Goal: Transaction & Acquisition: Download file/media

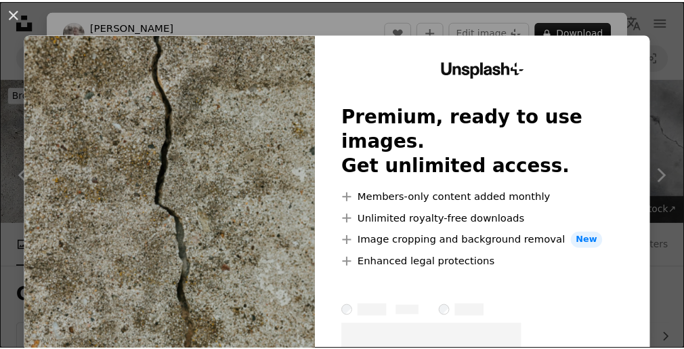
scroll to position [992, 0]
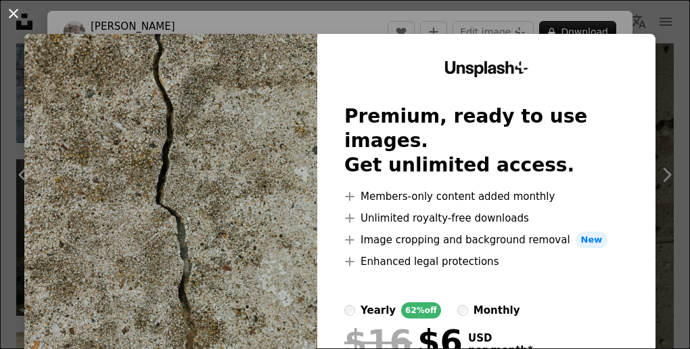
click at [14, 15] on button "An X shape" at bounding box center [13, 13] width 16 height 16
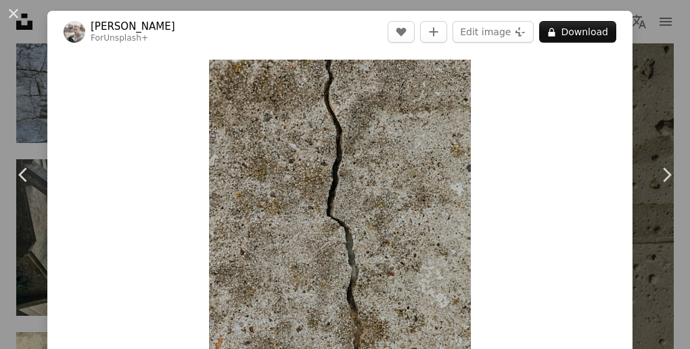
click at [164, 77] on div "Zoom in" at bounding box center [340, 256] width 586 height 407
click at [123, 5] on div "An X shape Chevron left Chevron right [PERSON_NAME] For Unsplash+ A heart A plu…" at bounding box center [345, 174] width 690 height 349
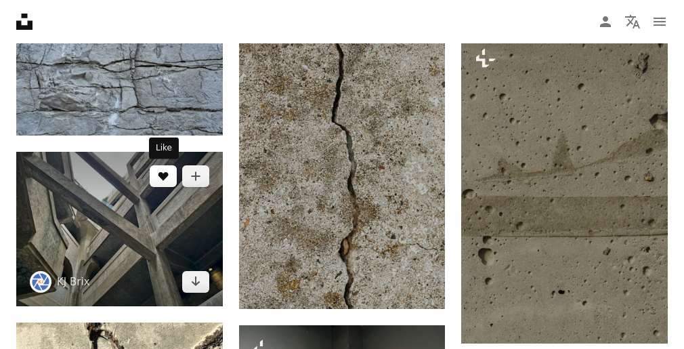
click at [161, 183] on button "A heart" at bounding box center [163, 176] width 27 height 22
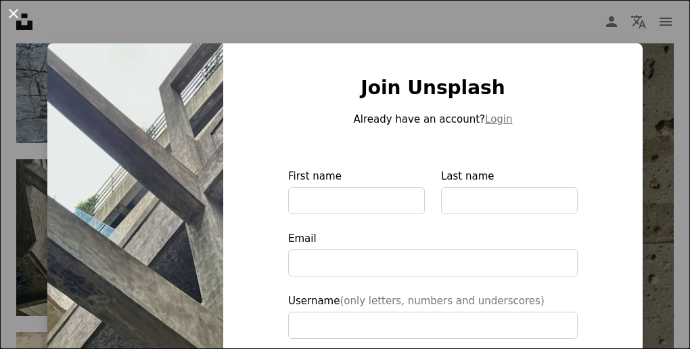
click at [13, 18] on button "An X shape" at bounding box center [13, 13] width 16 height 16
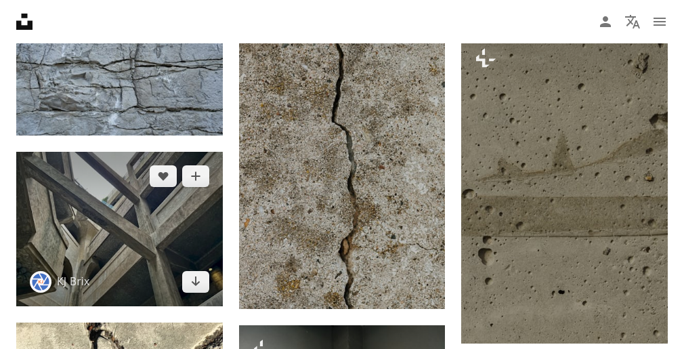
click at [129, 204] on img at bounding box center [119, 229] width 206 height 154
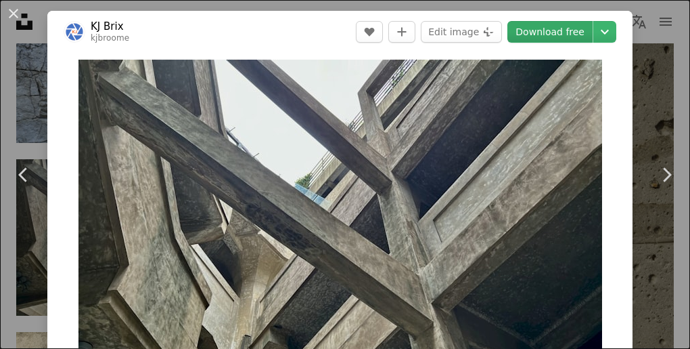
click at [566, 37] on link "Download free" at bounding box center [550, 32] width 85 height 22
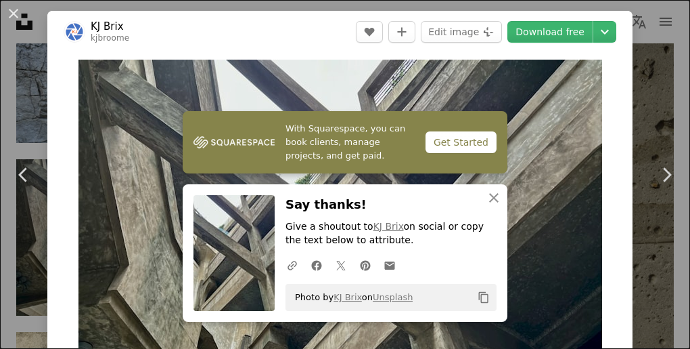
click at [26, 82] on div "An X shape Chevron left Chevron right With Squarespace, you can book clients, m…" at bounding box center [345, 174] width 690 height 349
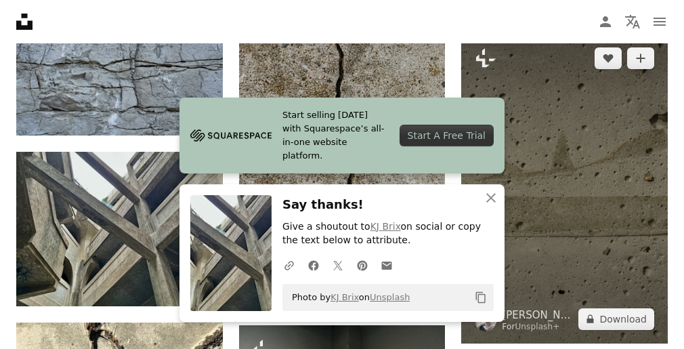
click at [601, 180] on img at bounding box center [564, 188] width 206 height 309
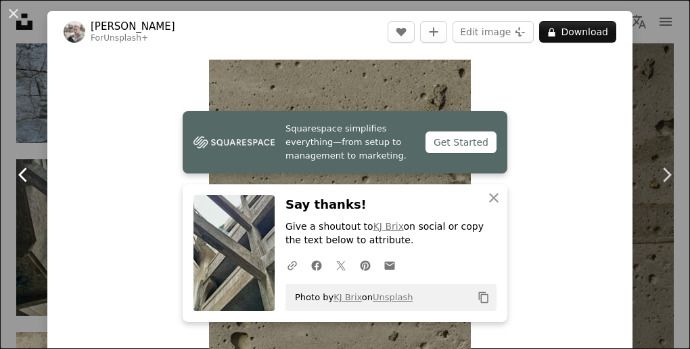
click at [34, 123] on link "Chevron left" at bounding box center [23, 175] width 47 height 130
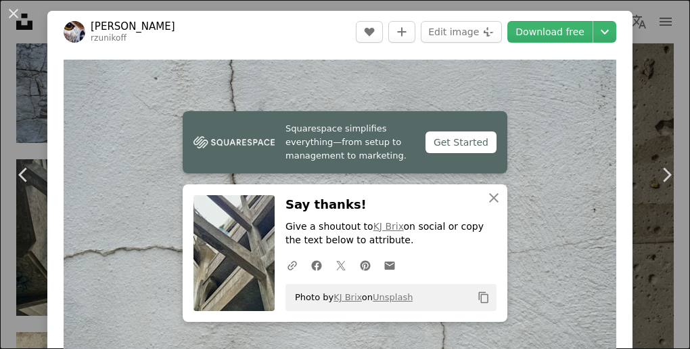
click at [637, 93] on div "An X shape Chevron left Chevron right Squarespace simplifies everything—from se…" at bounding box center [345, 174] width 690 height 349
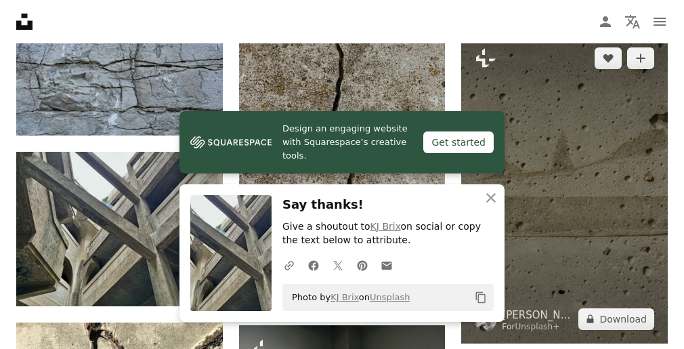
click at [567, 206] on img at bounding box center [564, 188] width 206 height 309
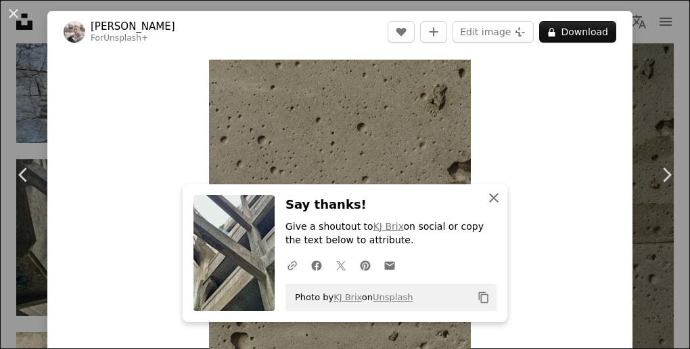
click at [493, 199] on icon "An X shape" at bounding box center [494, 198] width 16 height 16
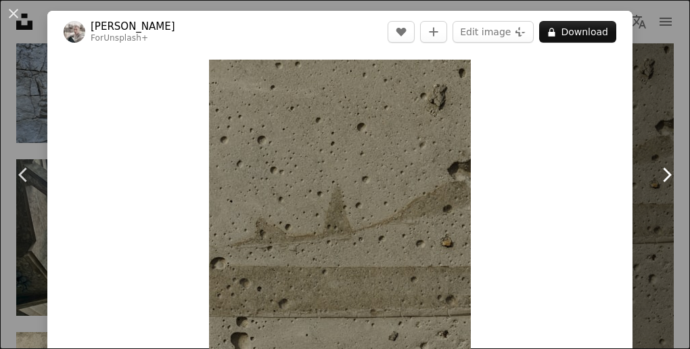
click at [644, 173] on link "Chevron right" at bounding box center [666, 175] width 47 height 130
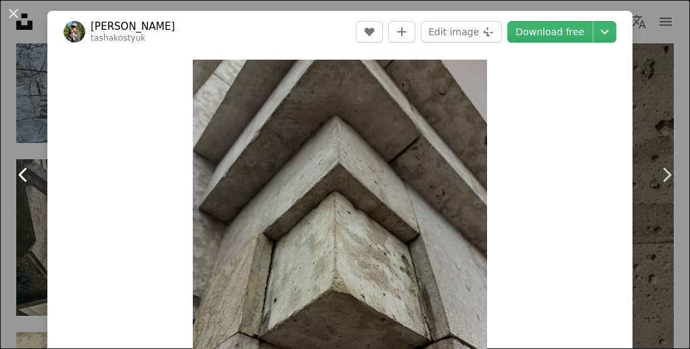
click at [25, 173] on icon "Chevron left" at bounding box center [24, 175] width 22 height 22
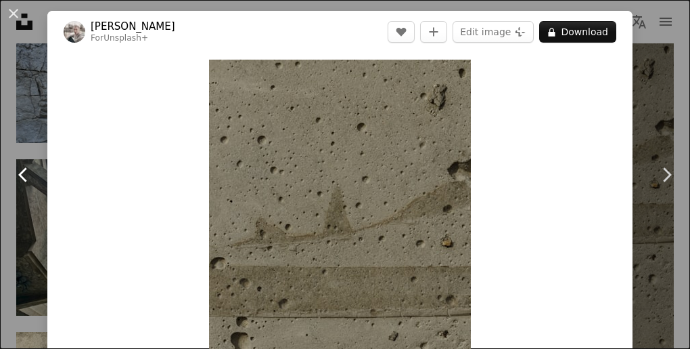
click at [25, 173] on icon "Chevron left" at bounding box center [24, 175] width 22 height 22
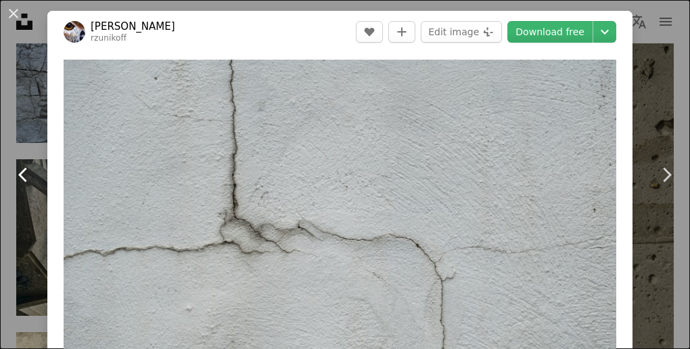
click at [25, 173] on icon "Chevron left" at bounding box center [24, 175] width 22 height 22
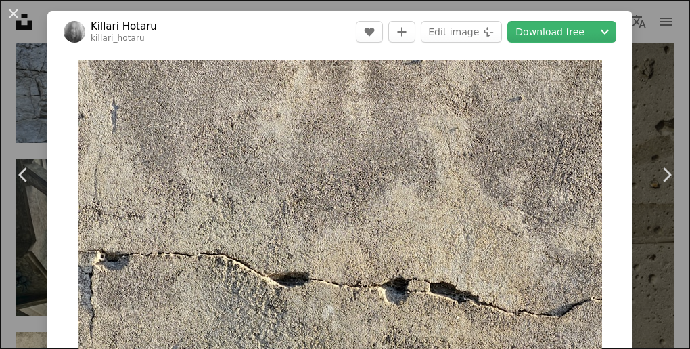
click at [30, 75] on div "An X shape Chevron left Chevron right Killari Hotaru killari_hotaru A heart A p…" at bounding box center [345, 174] width 690 height 349
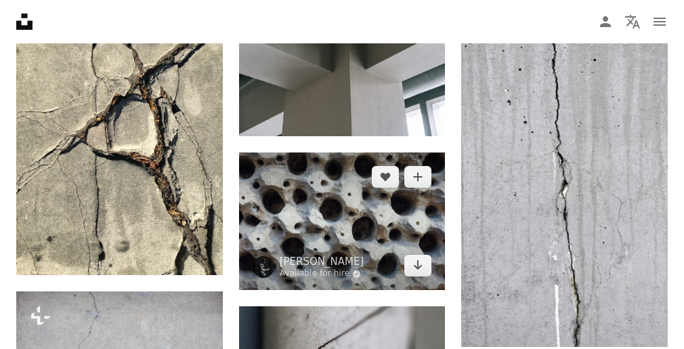
scroll to position [1263, 0]
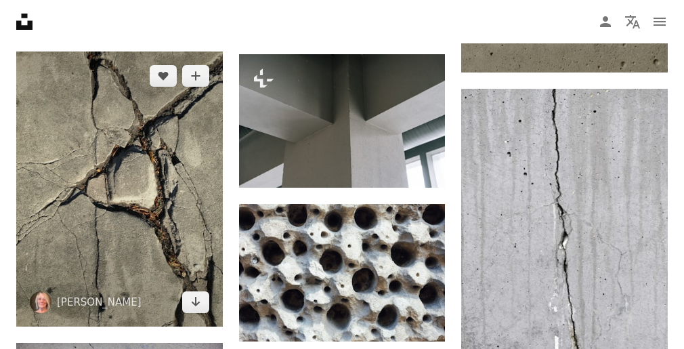
click at [181, 179] on img at bounding box center [119, 188] width 206 height 275
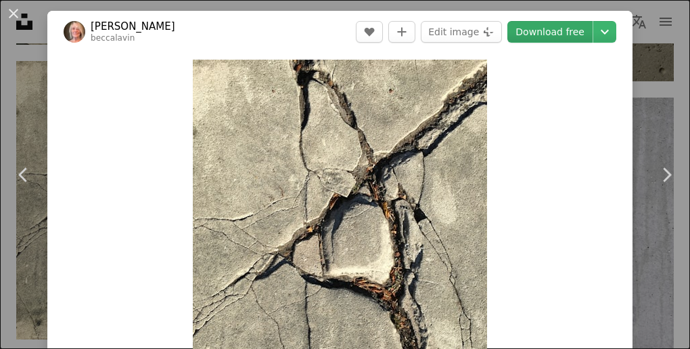
click at [560, 31] on link "Download free" at bounding box center [550, 32] width 85 height 22
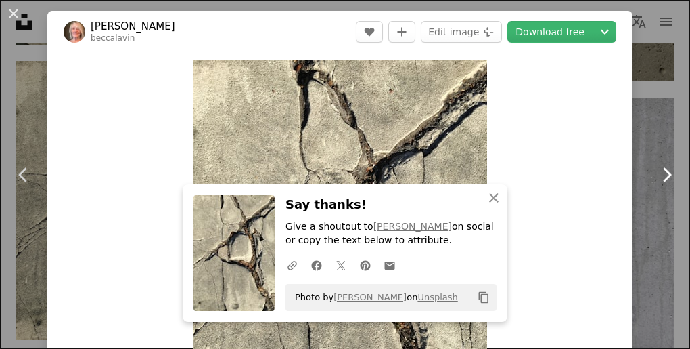
click at [647, 150] on link "Chevron right" at bounding box center [666, 175] width 47 height 130
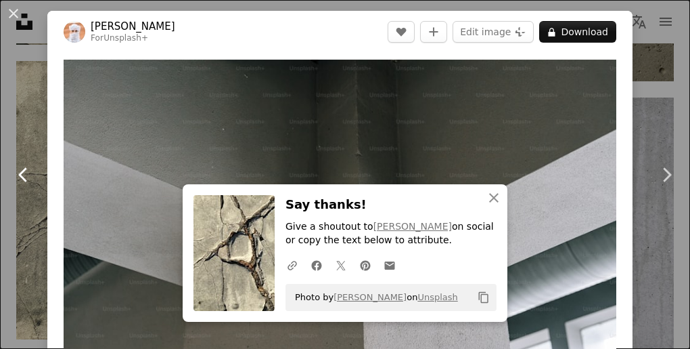
click at [30, 220] on link "Chevron left" at bounding box center [23, 175] width 47 height 130
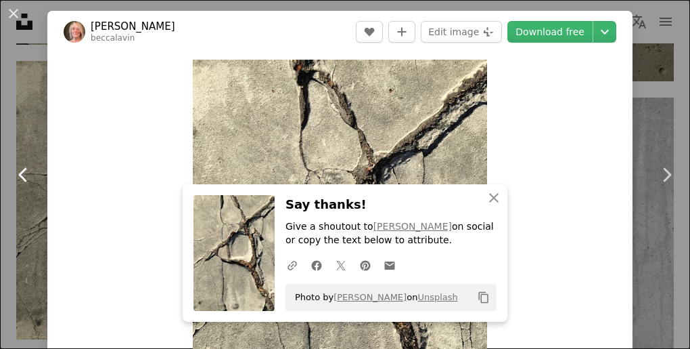
click at [15, 144] on link "Chevron left" at bounding box center [23, 175] width 47 height 130
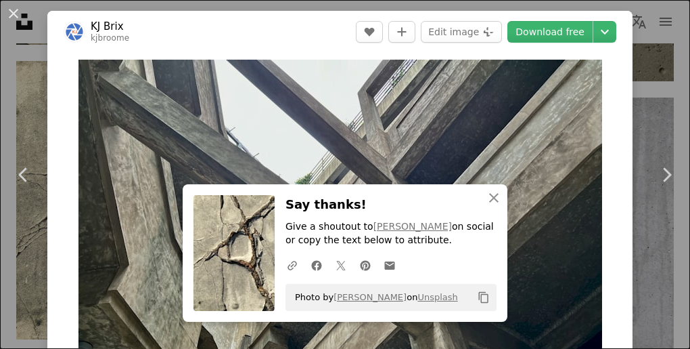
click at [656, 78] on div "An X shape Chevron left Chevron right An X shape Close Say thanks! Give a shout…" at bounding box center [345, 174] width 690 height 349
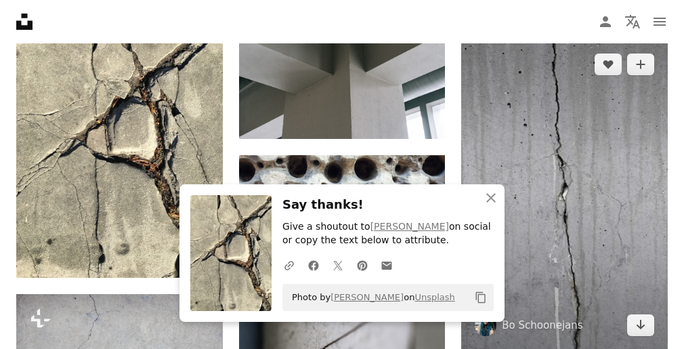
scroll to position [1399, 0]
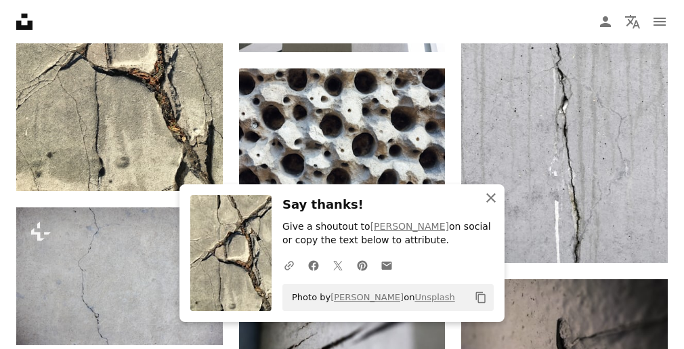
click at [489, 196] on icon "button" at bounding box center [490, 197] width 9 height 9
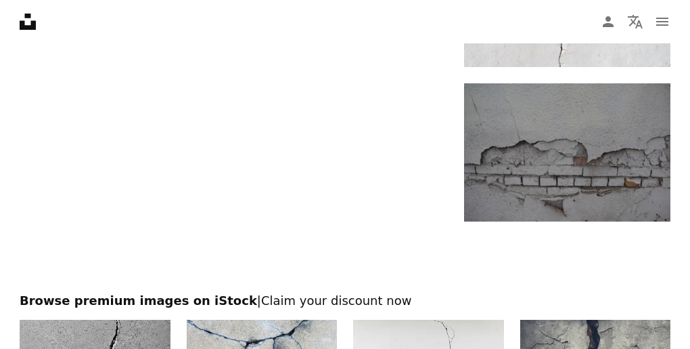
scroll to position [2076, 0]
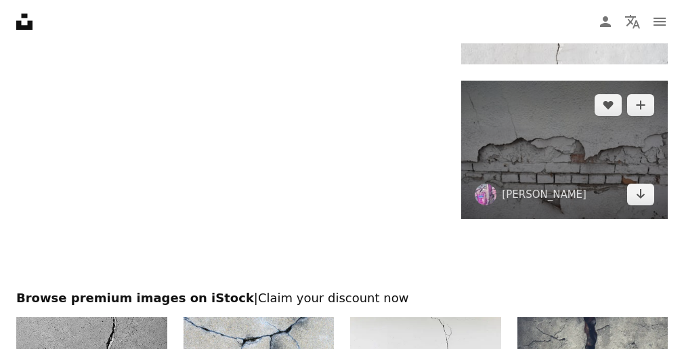
click at [570, 138] on img at bounding box center [564, 149] width 206 height 137
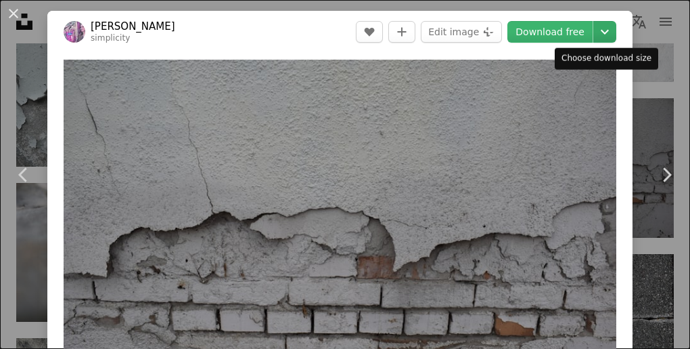
click at [597, 31] on icon "Chevron down" at bounding box center [605, 32] width 22 height 16
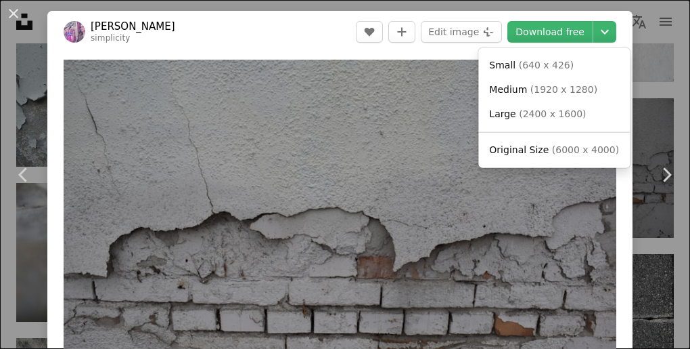
click at [651, 86] on dialog "An X shape Chevron left Chevron right [PERSON_NAME] simplicity A heart A plus s…" at bounding box center [345, 174] width 690 height 349
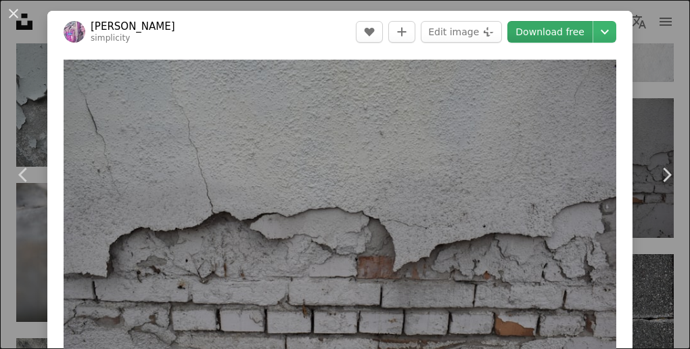
click at [574, 35] on link "Download free" at bounding box center [550, 32] width 85 height 22
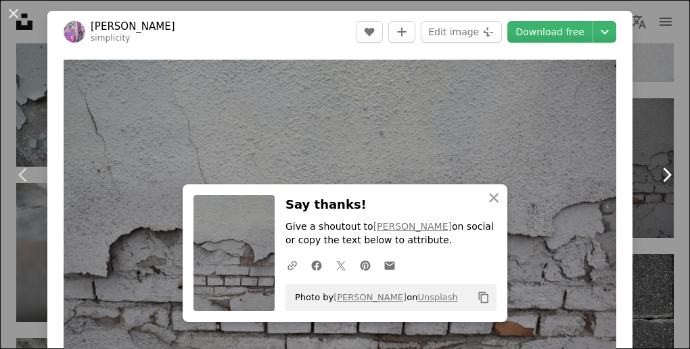
click at [643, 130] on link "Chevron right" at bounding box center [666, 175] width 47 height 130
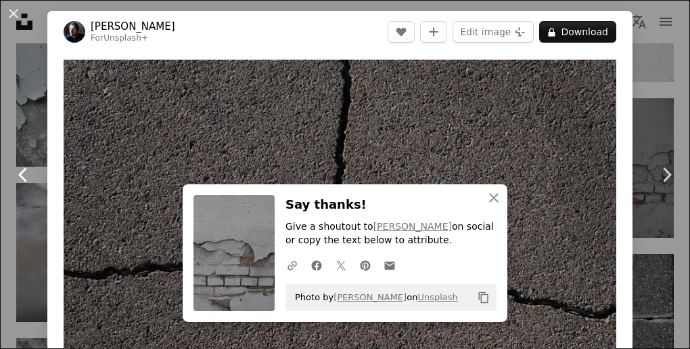
click at [9, 225] on link "Chevron left" at bounding box center [23, 175] width 47 height 130
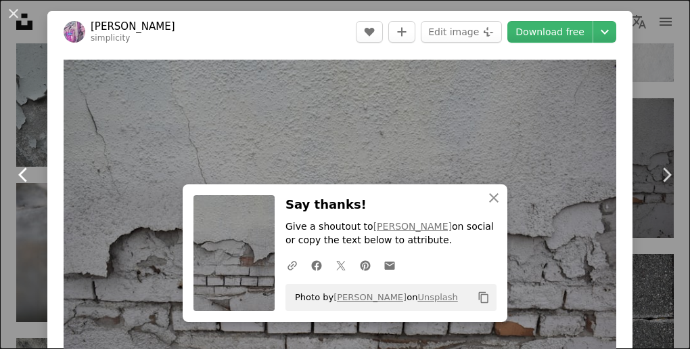
click at [26, 223] on link "Chevron left" at bounding box center [23, 175] width 47 height 130
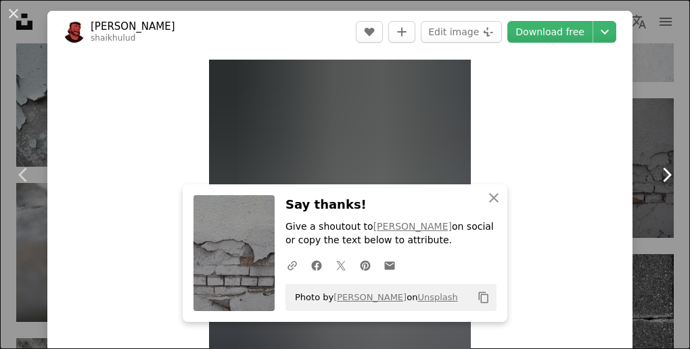
click at [649, 222] on link "Chevron right" at bounding box center [666, 175] width 47 height 130
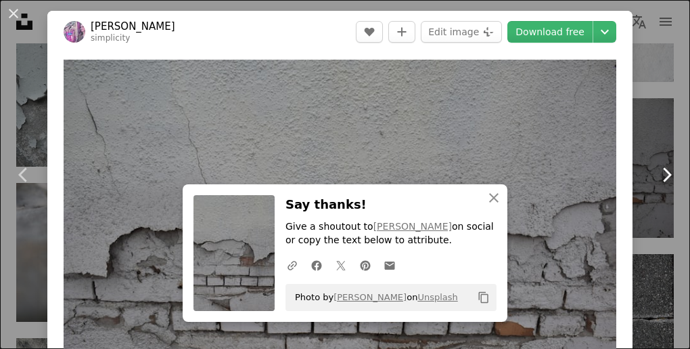
click at [649, 222] on link "Chevron right" at bounding box center [666, 175] width 47 height 130
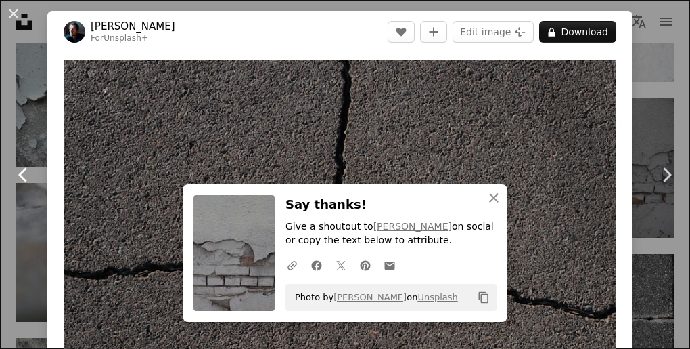
click at [16, 217] on link "Chevron left" at bounding box center [23, 175] width 47 height 130
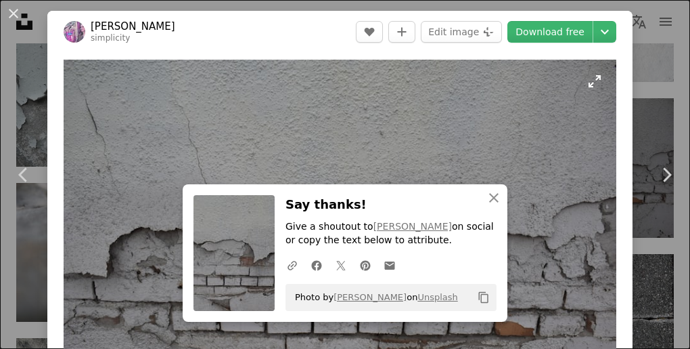
click at [158, 236] on img "Zoom in on this image" at bounding box center [340, 244] width 553 height 369
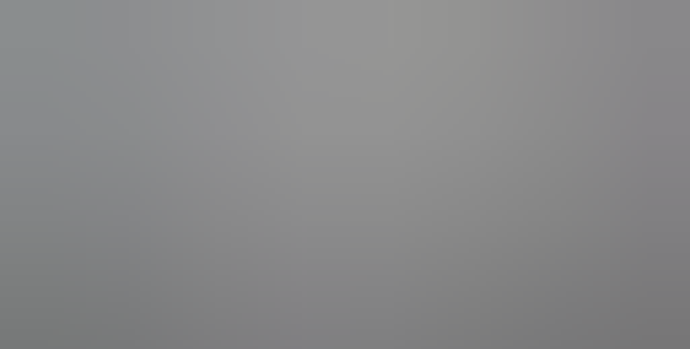
scroll to position [51, 0]
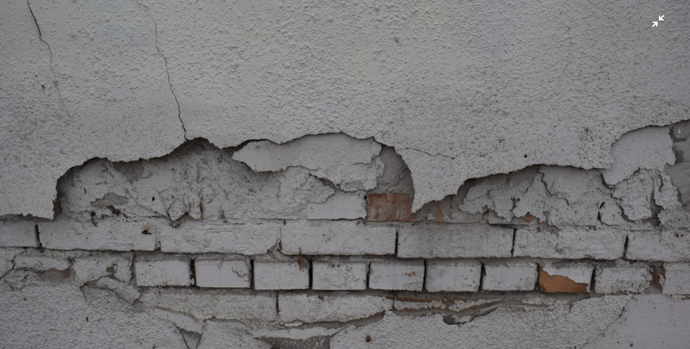
click at [22, 111] on img "Zoom out on this image" at bounding box center [345, 178] width 692 height 461
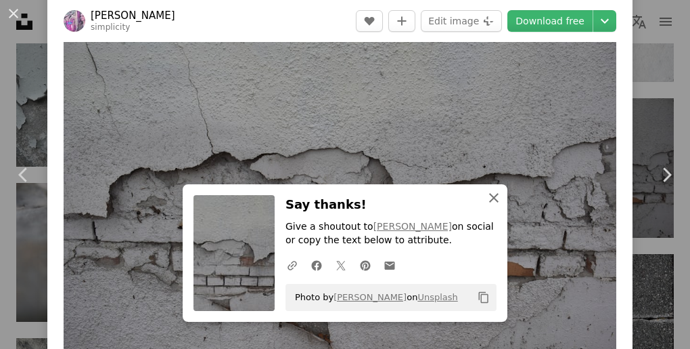
click at [495, 199] on icon "An X shape" at bounding box center [494, 198] width 16 height 16
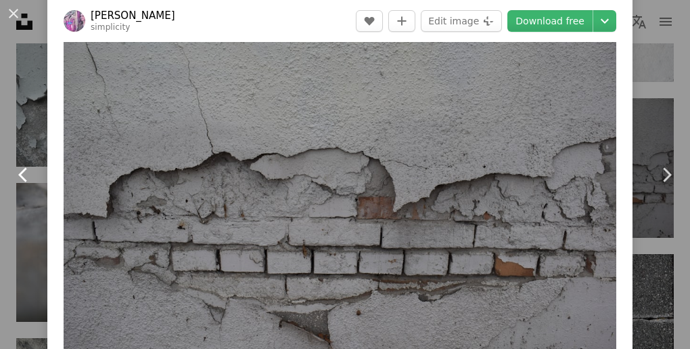
click at [30, 144] on link "Chevron left" at bounding box center [23, 175] width 47 height 130
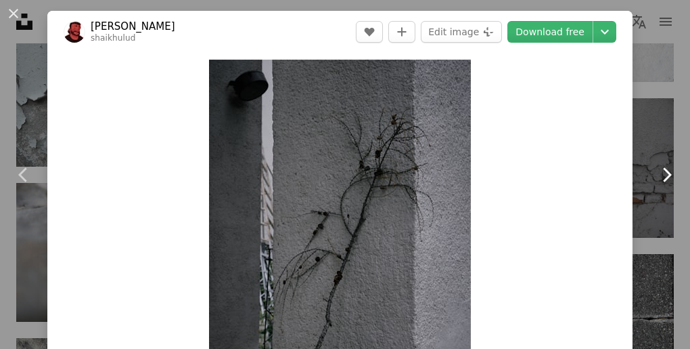
click at [653, 195] on link "Chevron right" at bounding box center [666, 175] width 47 height 130
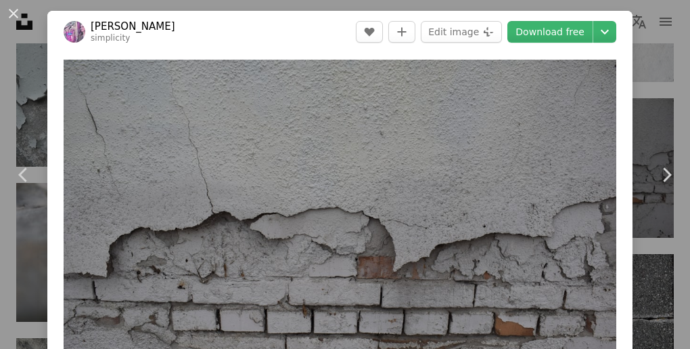
click at [653, 53] on div "An X shape Chevron left Chevron right [PERSON_NAME] simplicity A heart A plus s…" at bounding box center [345, 174] width 690 height 349
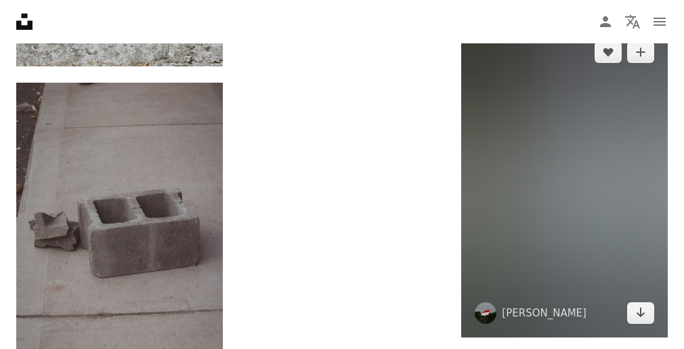
scroll to position [3610, 0]
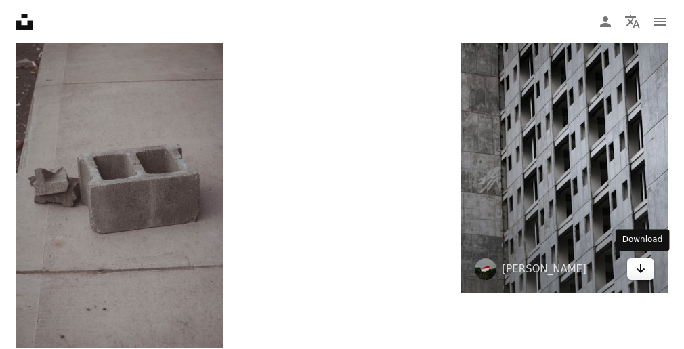
click at [642, 263] on icon "Arrow pointing down" at bounding box center [640, 268] width 11 height 16
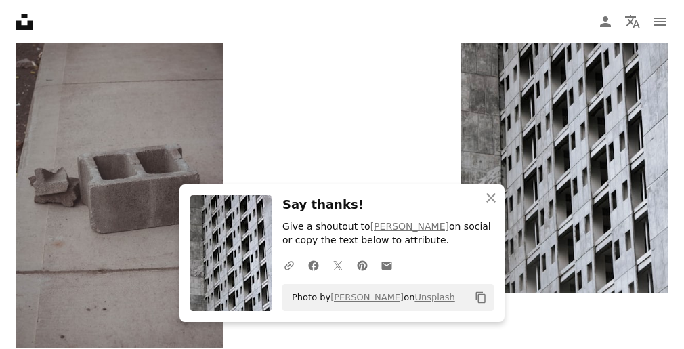
click at [489, 200] on icon "button" at bounding box center [490, 197] width 9 height 9
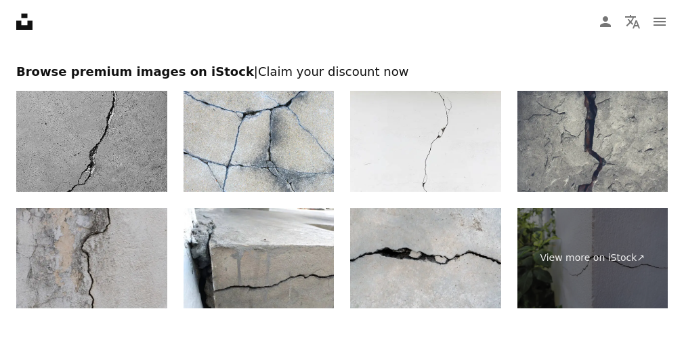
scroll to position [4106, 0]
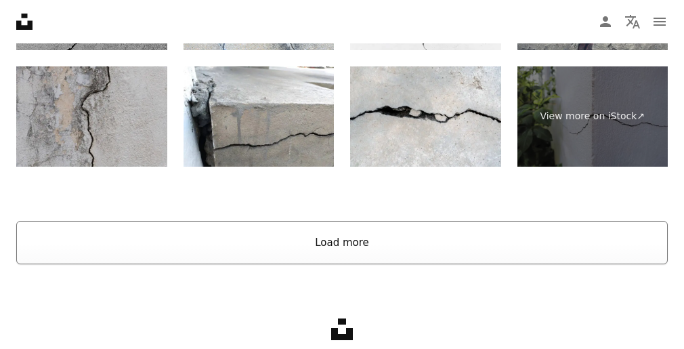
click at [333, 246] on button "Load more" at bounding box center [341, 242] width 651 height 43
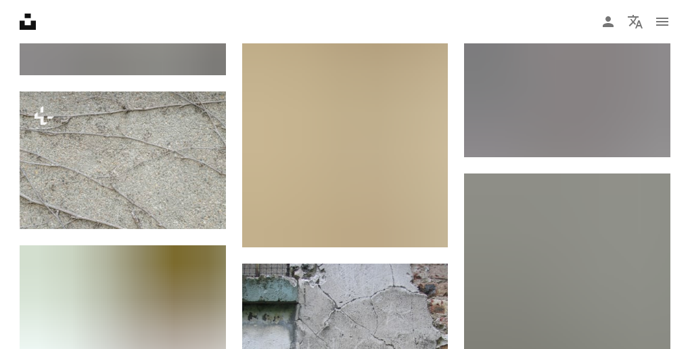
scroll to position [4189, 0]
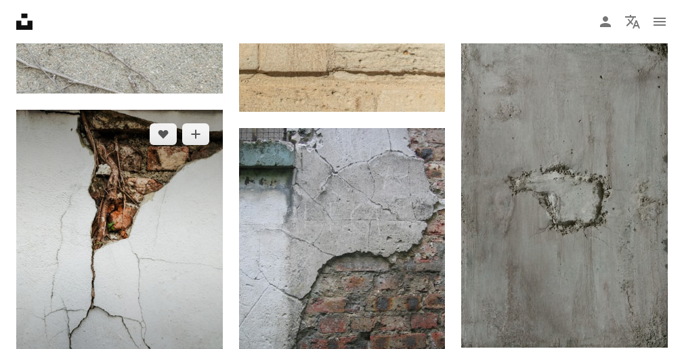
click at [155, 253] on img at bounding box center [119, 246] width 206 height 273
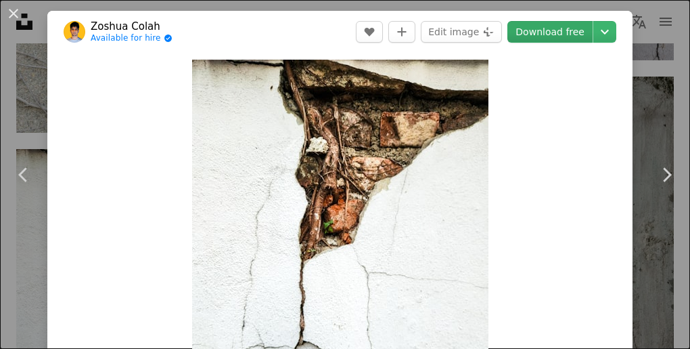
click at [567, 34] on link "Download free" at bounding box center [550, 32] width 85 height 22
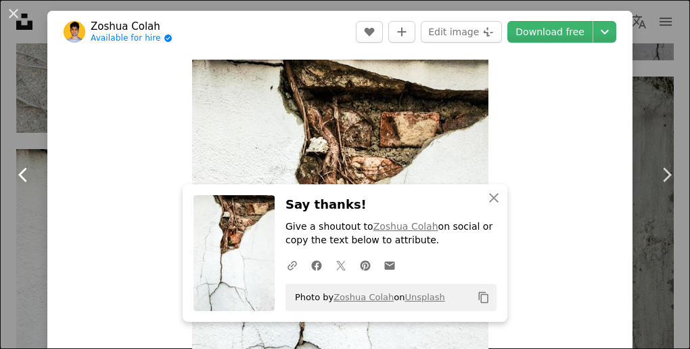
click at [30, 218] on link "Chevron left" at bounding box center [23, 175] width 47 height 130
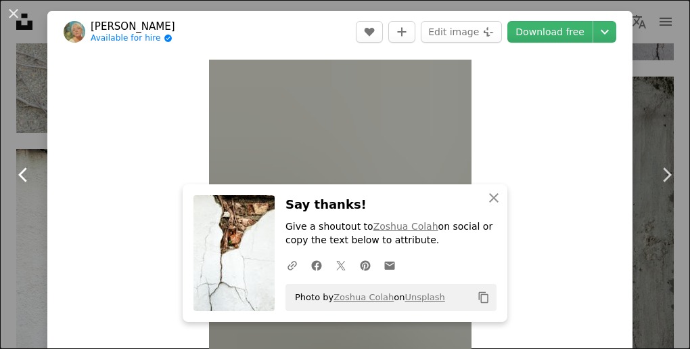
scroll to position [180, 0]
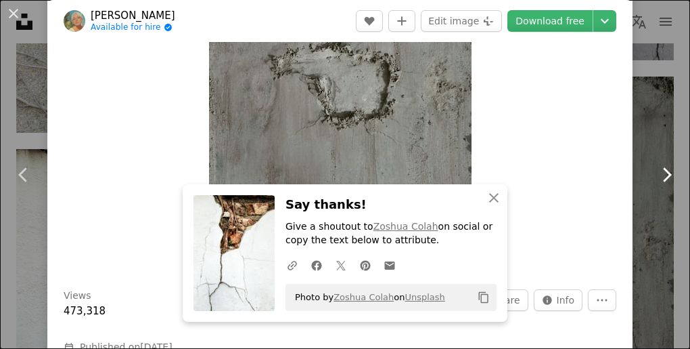
click at [643, 209] on link "Chevron right" at bounding box center [666, 175] width 47 height 130
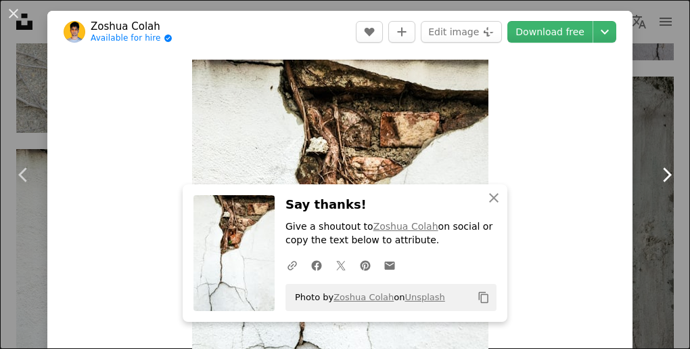
click at [643, 209] on link "Chevron right" at bounding box center [666, 175] width 47 height 130
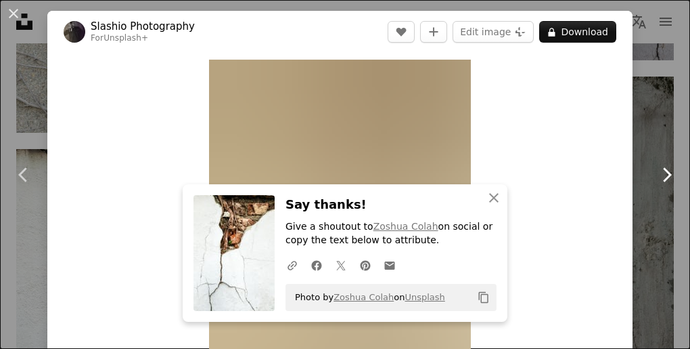
click at [644, 214] on link "Chevron right" at bounding box center [666, 175] width 47 height 130
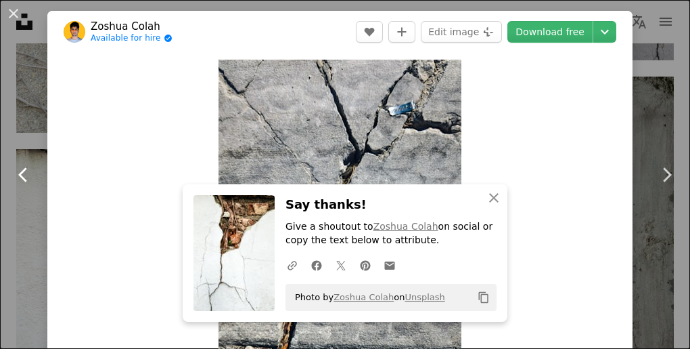
click at [11, 125] on link "Chevron left" at bounding box center [23, 175] width 47 height 130
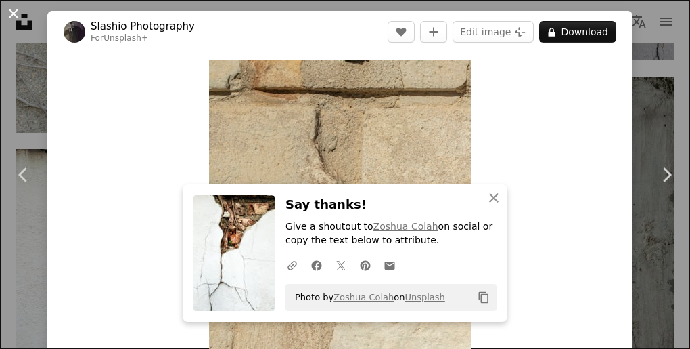
click at [14, 12] on button "An X shape" at bounding box center [13, 13] width 16 height 16
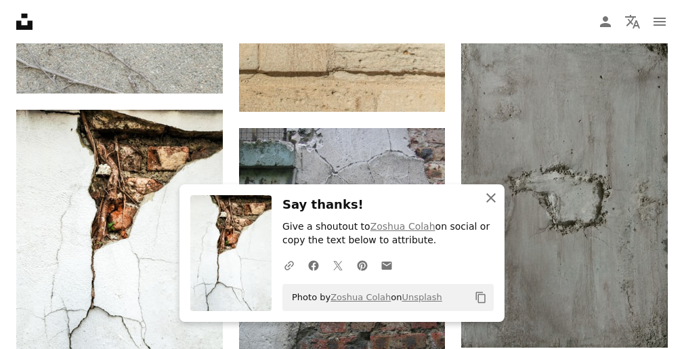
click at [491, 197] on icon "button" at bounding box center [490, 197] width 9 height 9
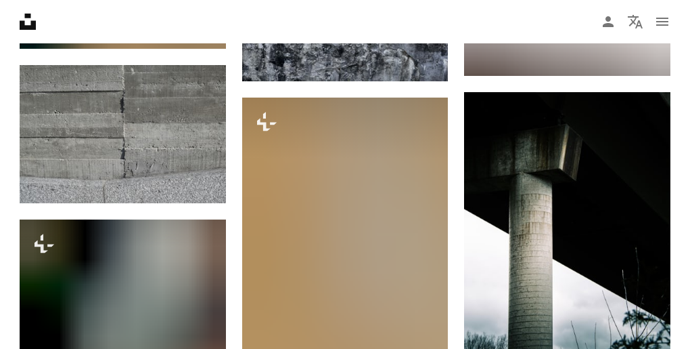
scroll to position [6310, 0]
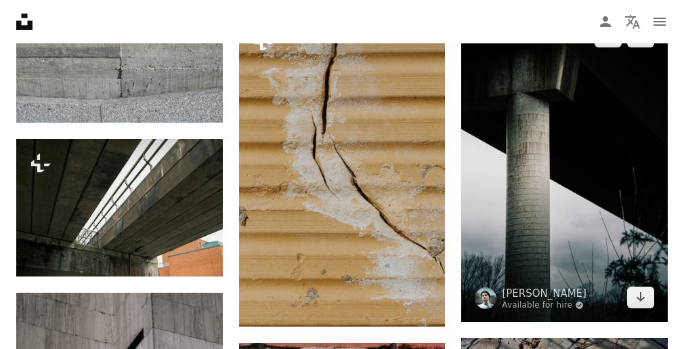
click at [567, 198] on img at bounding box center [564, 166] width 206 height 309
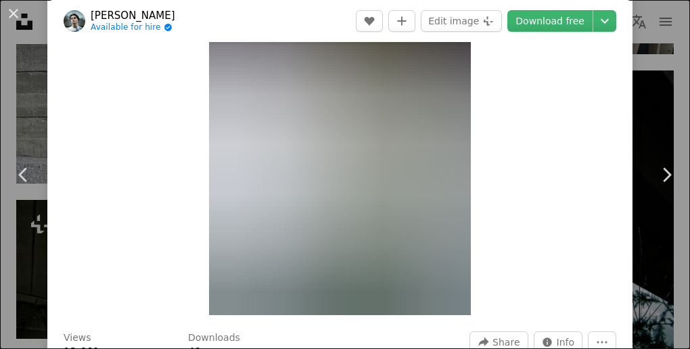
scroll to position [180, 0]
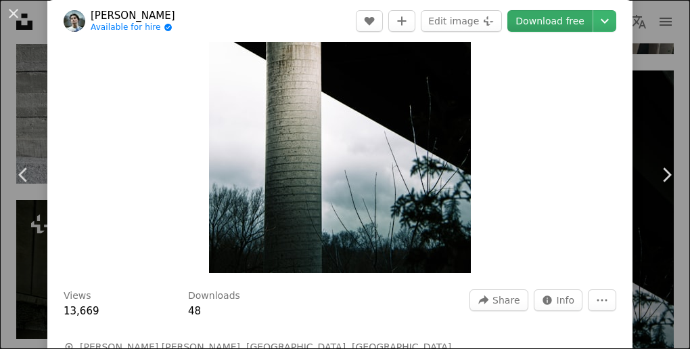
click at [561, 21] on link "Download free" at bounding box center [550, 21] width 85 height 22
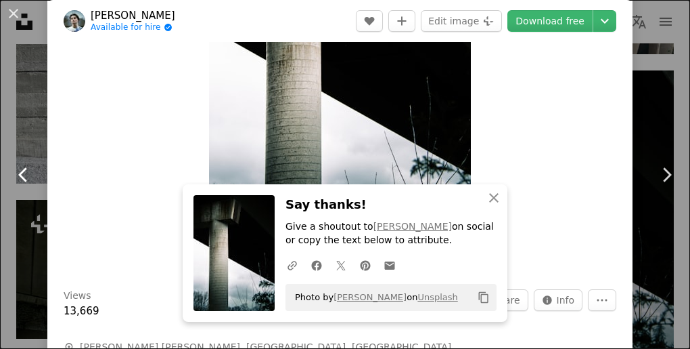
click at [9, 190] on link "Chevron left" at bounding box center [23, 175] width 47 height 130
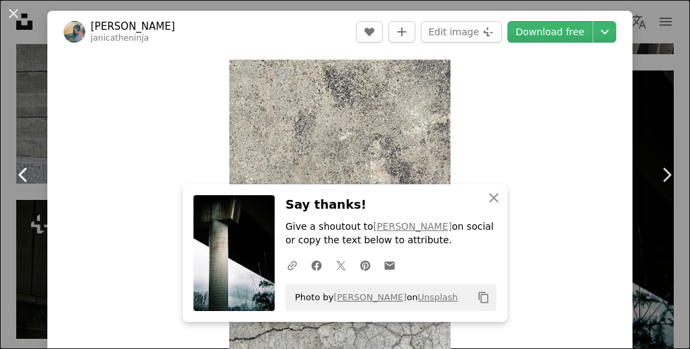
click at [9, 190] on link "Chevron left" at bounding box center [23, 175] width 47 height 130
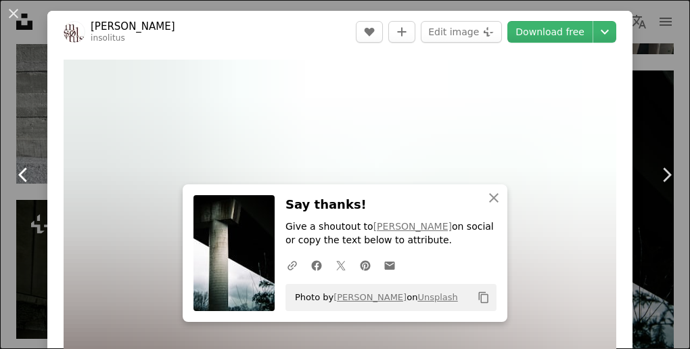
click at [14, 133] on link "Chevron left" at bounding box center [23, 175] width 47 height 130
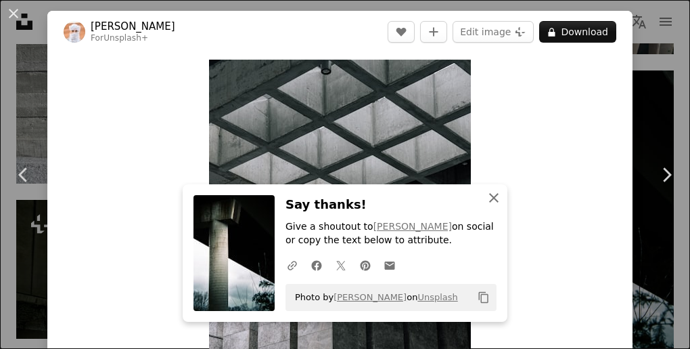
click at [492, 196] on icon "button" at bounding box center [493, 197] width 9 height 9
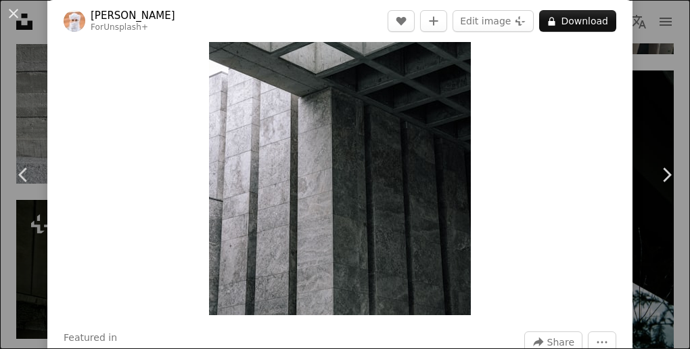
scroll to position [90, 0]
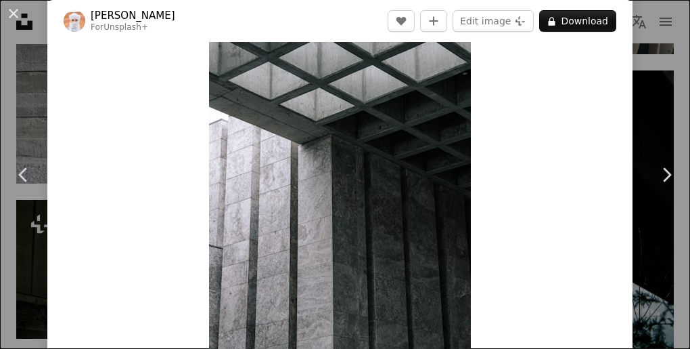
click at [370, 148] on img "Zoom in on this image" at bounding box center [340, 166] width 262 height 393
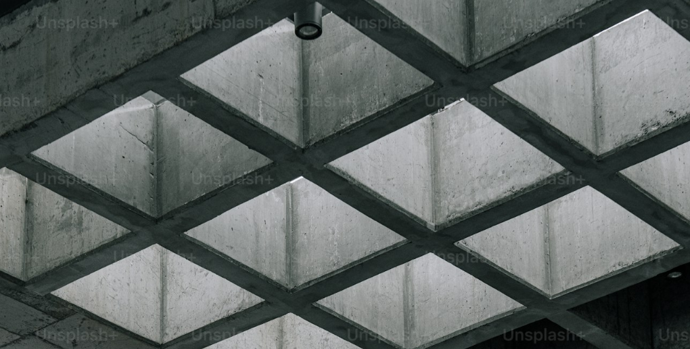
scroll to position [334, 0]
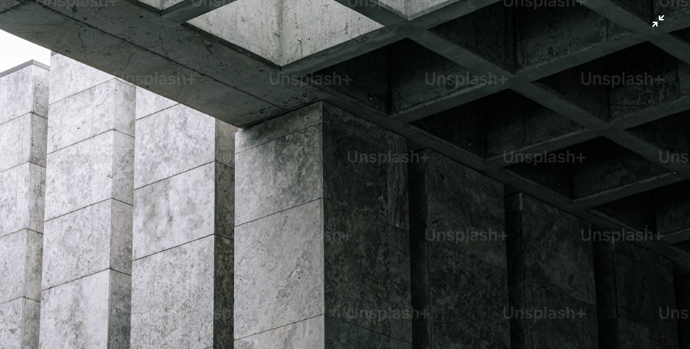
click at [301, 336] on img "Zoom out on this image" at bounding box center [345, 185] width 692 height 1038
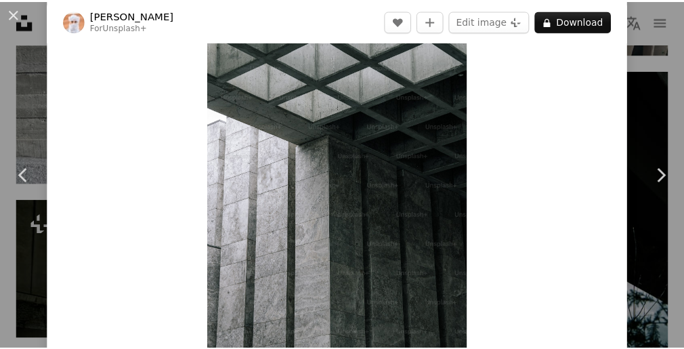
scroll to position [0, 0]
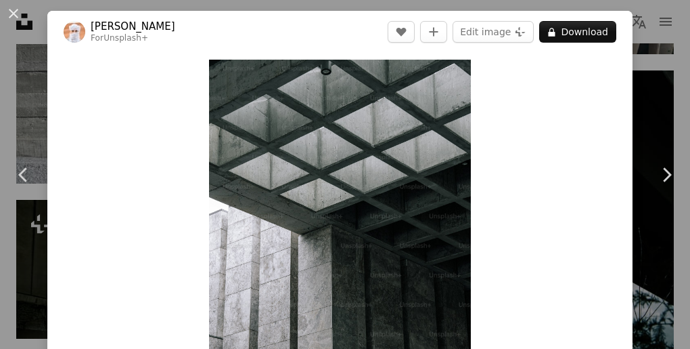
click at [157, 7] on div "An X shape Chevron left Chevron right Ahmed For Unsplash+ A heart A plus sign E…" at bounding box center [345, 174] width 690 height 349
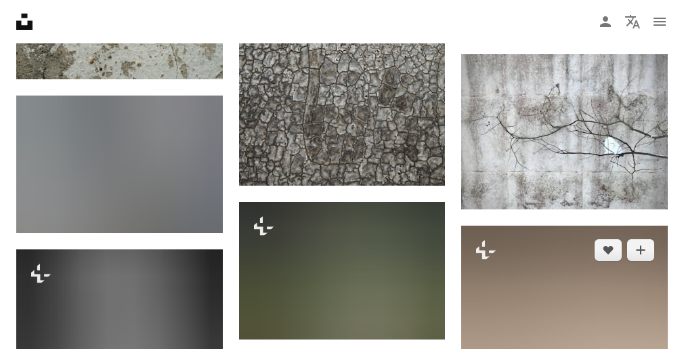
scroll to position [8869, 0]
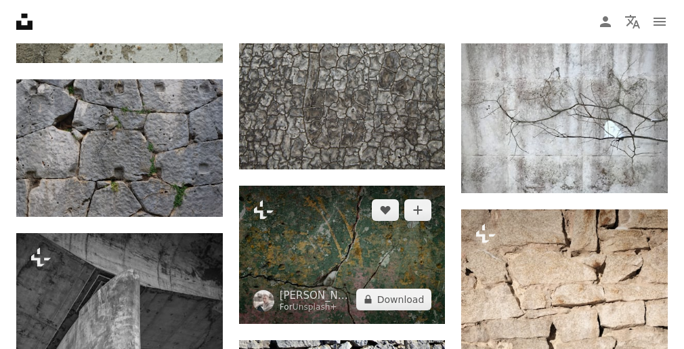
click at [385, 255] on img at bounding box center [342, 253] width 206 height 137
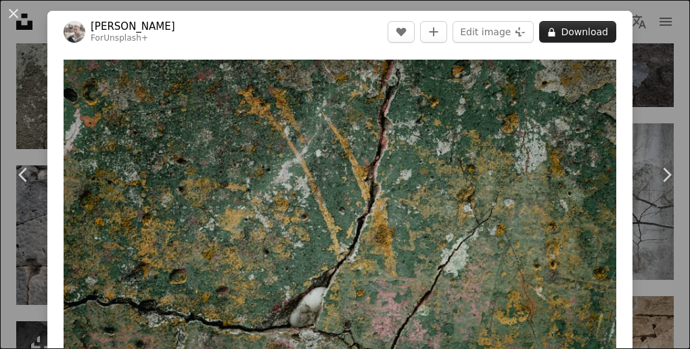
click at [587, 32] on button "A lock Download" at bounding box center [578, 32] width 77 height 22
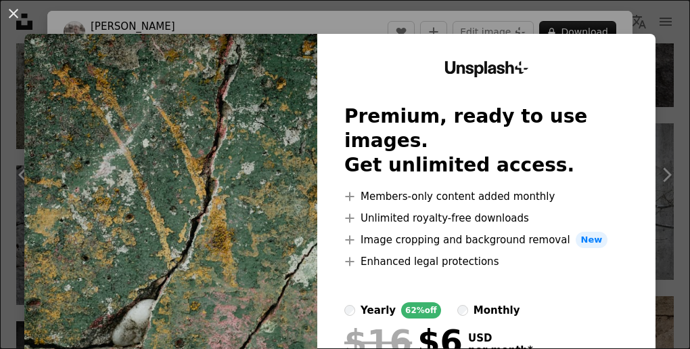
click at [590, 19] on div "An X shape Unsplash+ Premium, ready to use images. Get unlimited access. A plus…" at bounding box center [345, 174] width 690 height 349
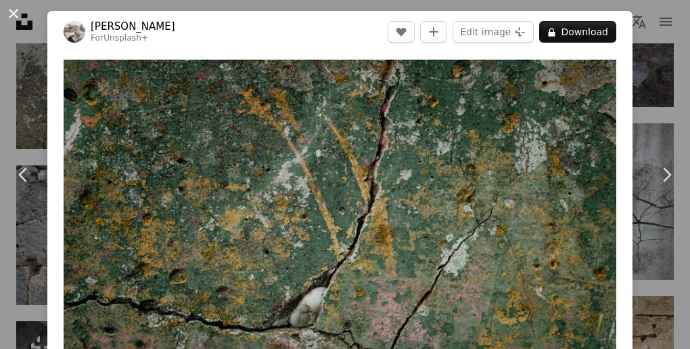
click at [22, 22] on button "An X shape" at bounding box center [13, 13] width 16 height 16
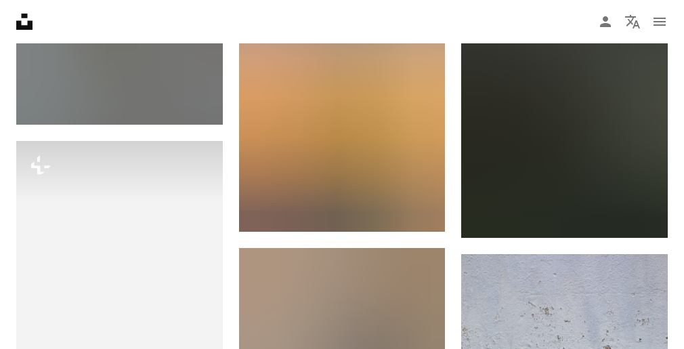
scroll to position [8237, 0]
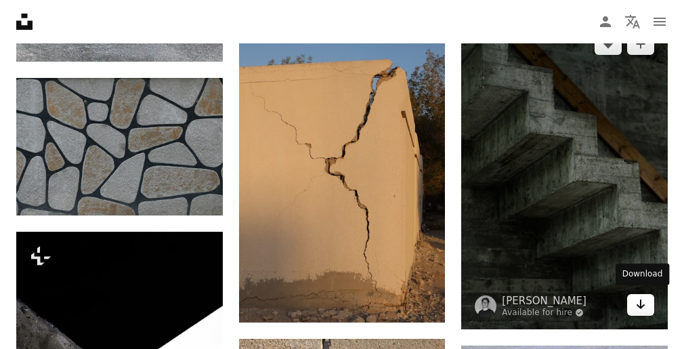
click at [636, 303] on icon "Arrow pointing down" at bounding box center [640, 304] width 11 height 16
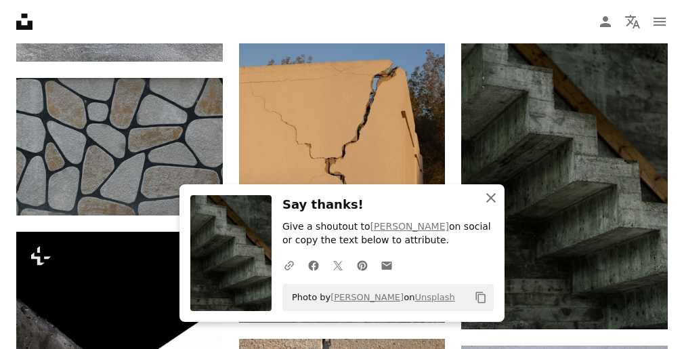
click at [487, 195] on icon "button" at bounding box center [490, 197] width 9 height 9
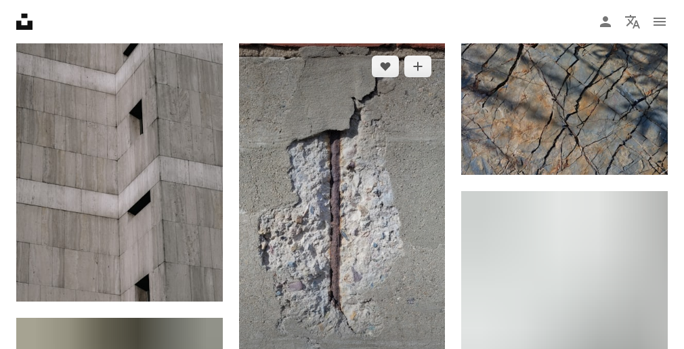
scroll to position [6703, 0]
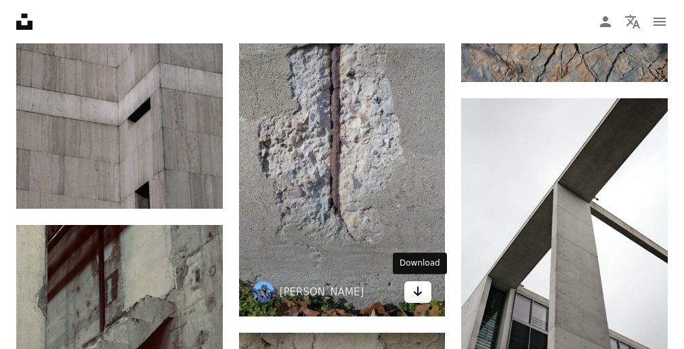
click at [422, 294] on icon "Arrow pointing down" at bounding box center [417, 291] width 11 height 16
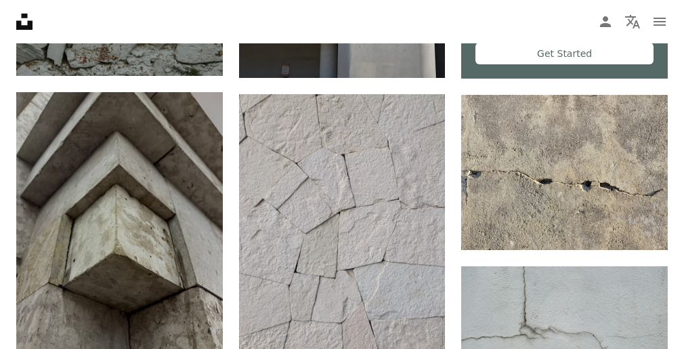
scroll to position [0, 0]
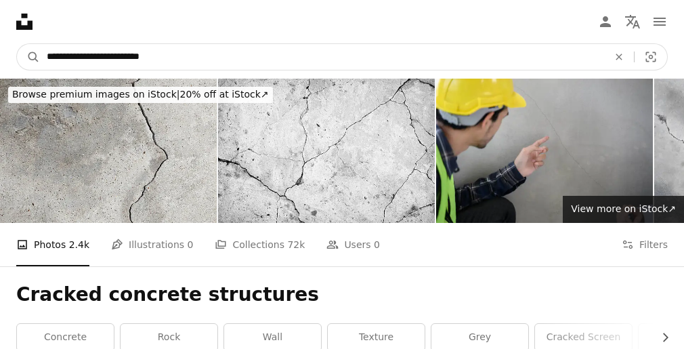
click at [171, 56] on input "**********" at bounding box center [322, 57] width 564 height 26
drag, startPoint x: 171, startPoint y: 56, endPoint x: 34, endPoint y: 51, distance: 137.5
click at [34, 51] on form "**********" at bounding box center [341, 56] width 651 height 27
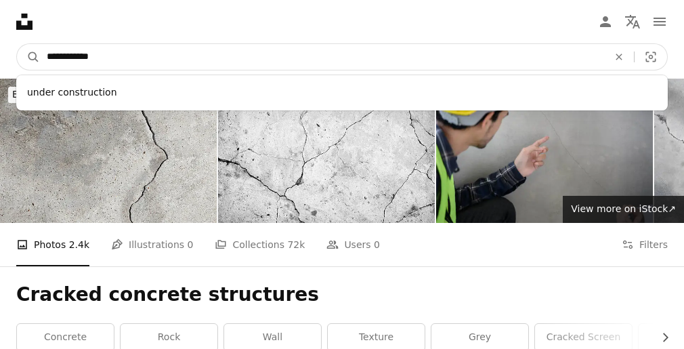
type input "**********"
click button "A magnifying glass" at bounding box center [28, 57] width 23 height 26
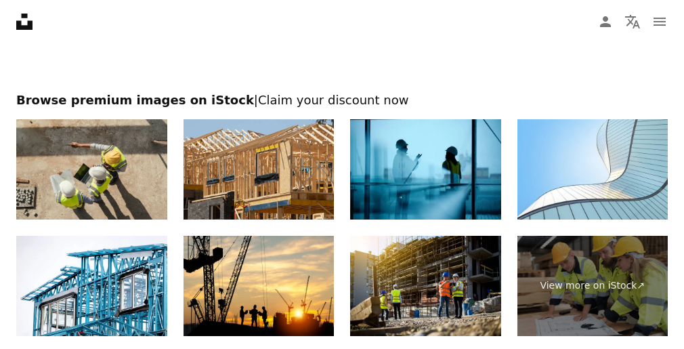
scroll to position [2031, 0]
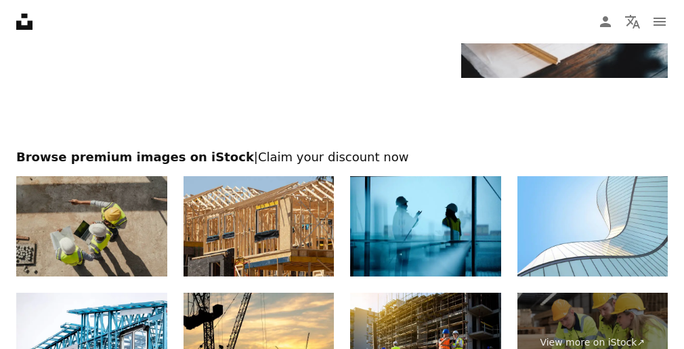
click at [144, 192] on img at bounding box center [91, 226] width 151 height 100
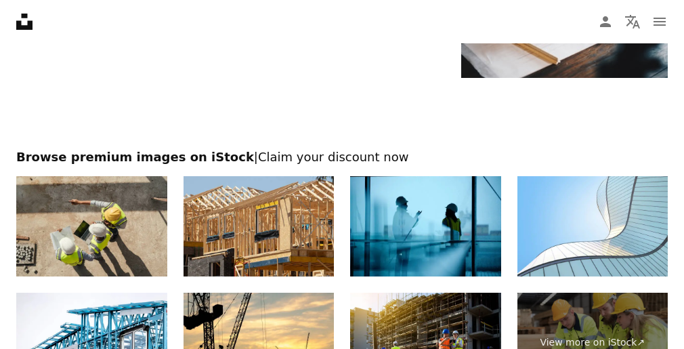
scroll to position [2076, 0]
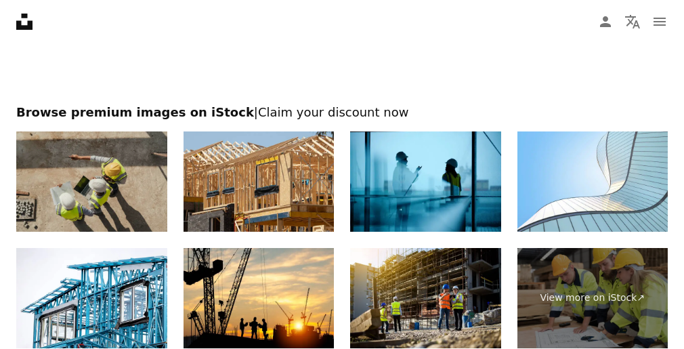
click at [92, 170] on img at bounding box center [91, 181] width 151 height 100
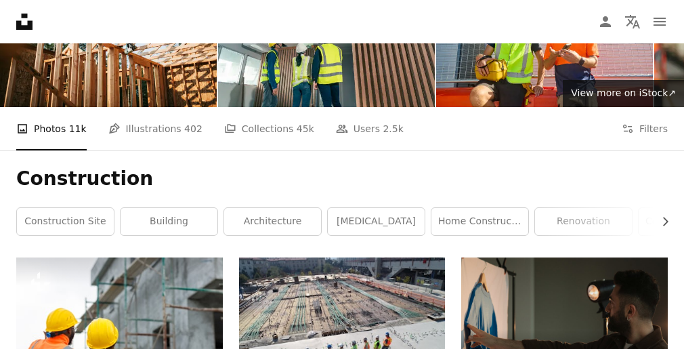
scroll to position [115, 0]
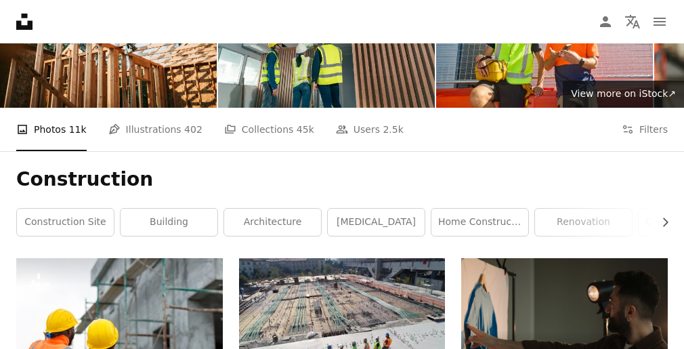
drag, startPoint x: 162, startPoint y: 181, endPoint x: 141, endPoint y: 181, distance: 21.0
click at [141, 181] on h1 "Construction" at bounding box center [341, 179] width 651 height 24
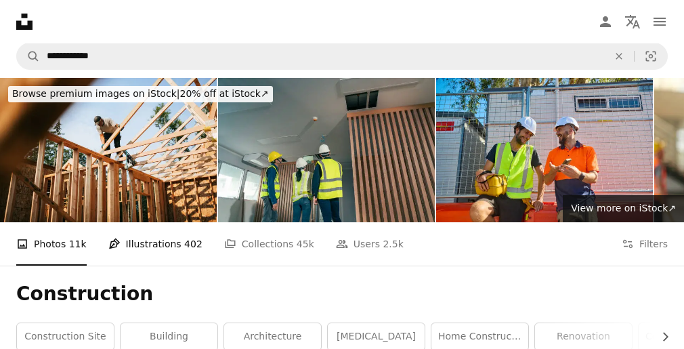
scroll to position [0, 0]
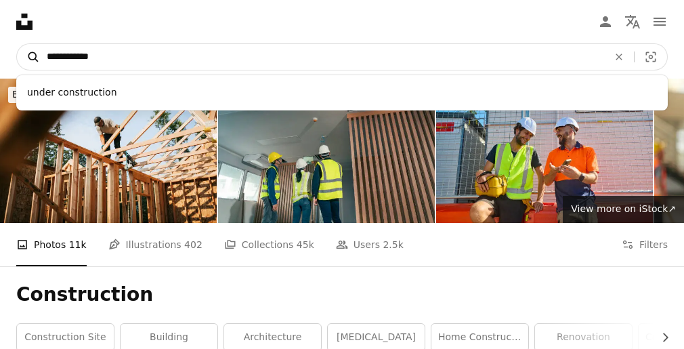
drag, startPoint x: 103, startPoint y: 56, endPoint x: 28, endPoint y: 55, distance: 74.5
click at [28, 55] on form "**********" at bounding box center [341, 56] width 651 height 27
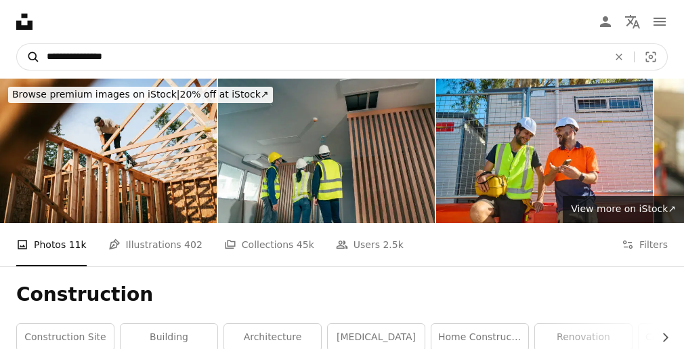
type input "**********"
click button "A magnifying glass" at bounding box center [28, 57] width 23 height 26
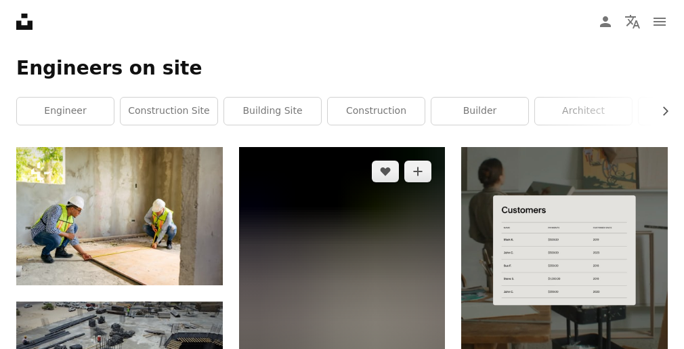
scroll to position [225, 0]
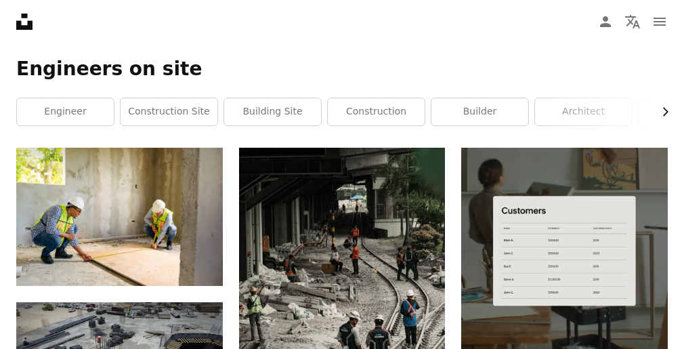
click at [661, 110] on icon "Chevron right" at bounding box center [665, 112] width 14 height 14
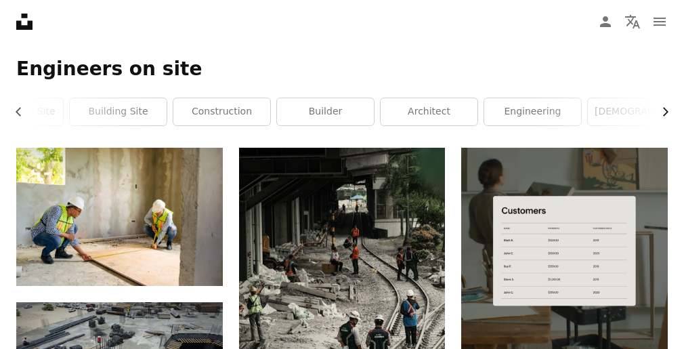
scroll to position [0, 203]
click at [661, 110] on icon "Chevron right" at bounding box center [665, 112] width 14 height 14
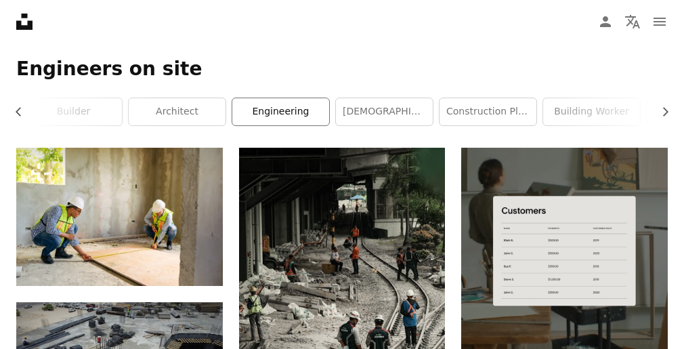
click at [301, 110] on link "engineering" at bounding box center [280, 111] width 97 height 27
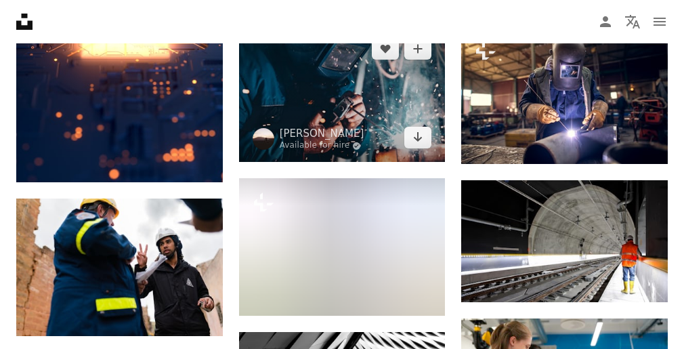
scroll to position [1219, 0]
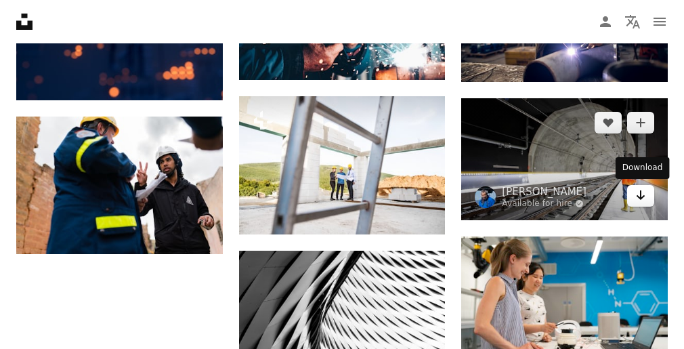
click at [643, 202] on icon "Arrow pointing down" at bounding box center [640, 195] width 11 height 16
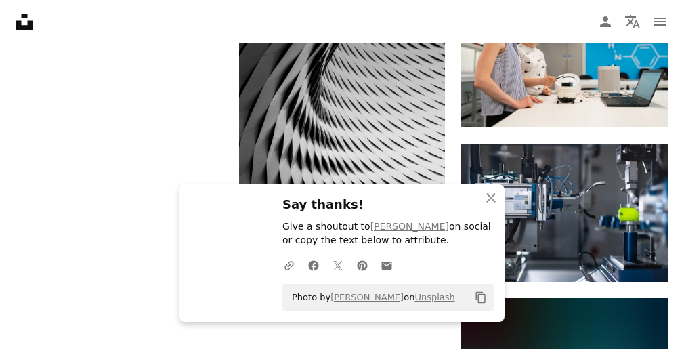
scroll to position [1489, 0]
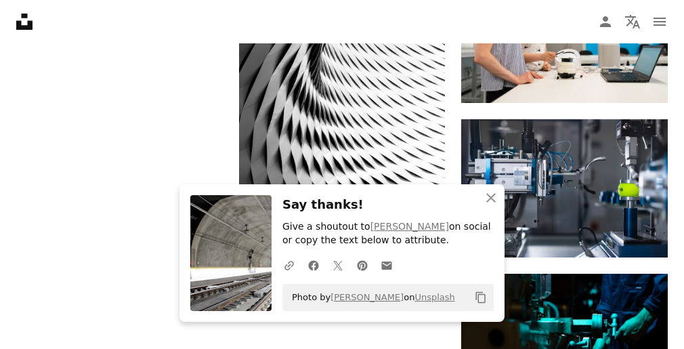
click at [494, 200] on icon "An X shape" at bounding box center [491, 198] width 16 height 16
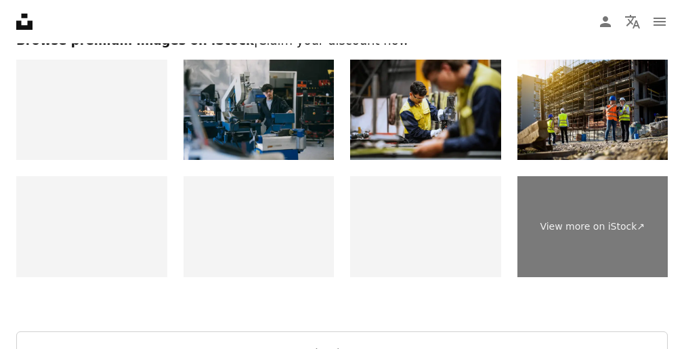
scroll to position [2031, 0]
